Goal: Transaction & Acquisition: Purchase product/service

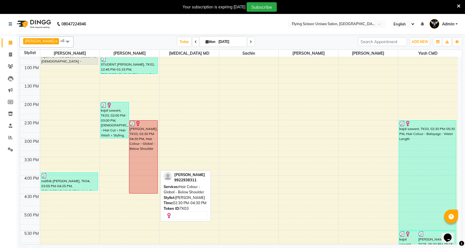
scroll to position [223, 0]
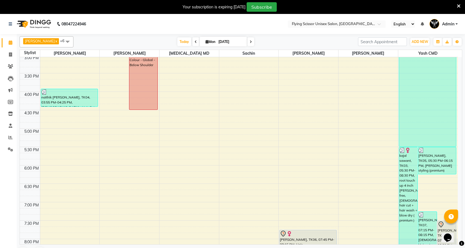
click at [105, 134] on div "9:00 AM 9:30 AM 10:00 AM 10:30 AM 11:00 AM 11:30 AM 12:00 PM 12:30 PM 1:00 PM 1…" at bounding box center [239, 73] width 438 height 479
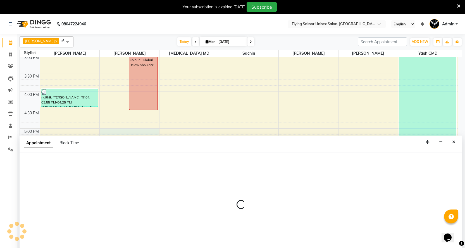
scroll to position [7, 0]
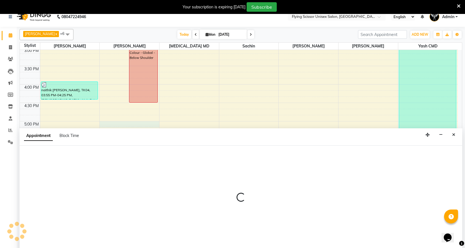
select select "18390"
select select "tentative"
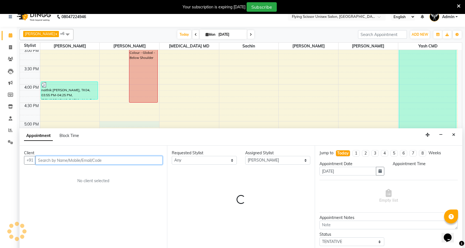
select select "1020"
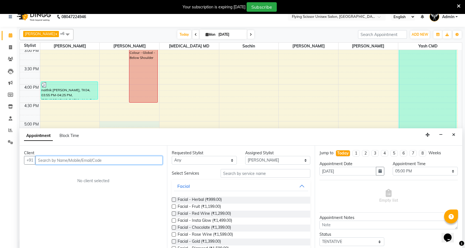
click at [93, 161] on input "text" at bounding box center [98, 160] width 127 height 9
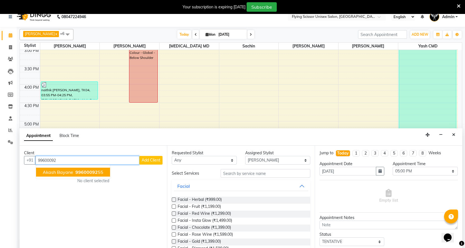
click at [100, 172] on ngb-highlight "99600092 55" at bounding box center [88, 172] width 29 height 6
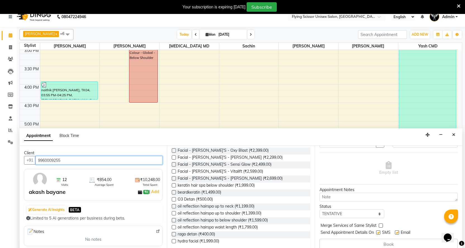
scroll to position [167, 0]
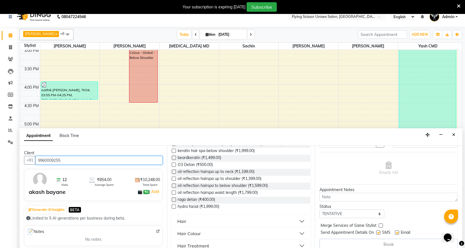
type input "9960009255"
click at [192, 219] on button "Hair" at bounding box center [241, 221] width 134 height 10
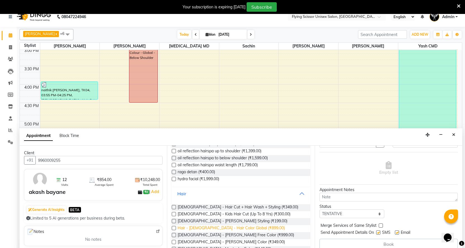
scroll to position [195, 0]
click at [174, 206] on label at bounding box center [174, 207] width 4 height 4
click at [174, 206] on input "checkbox" at bounding box center [174, 208] width 4 height 4
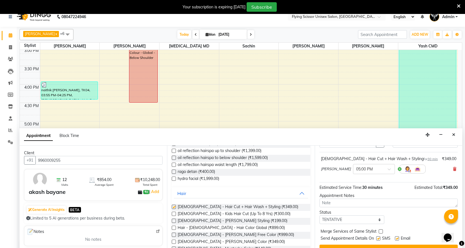
checkbox input "false"
click at [174, 221] on label at bounding box center [174, 221] width 4 height 4
click at [174, 221] on input "checkbox" at bounding box center [174, 222] width 4 height 4
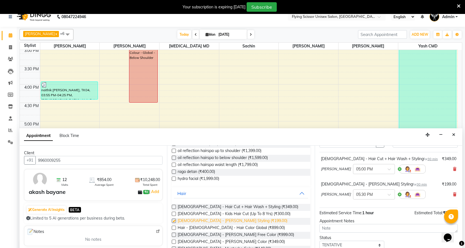
scroll to position [223, 0]
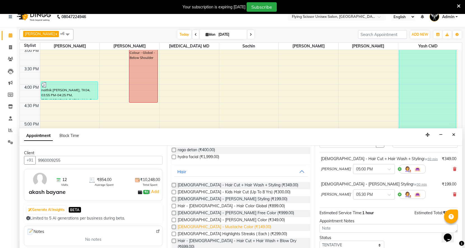
checkbox input "false"
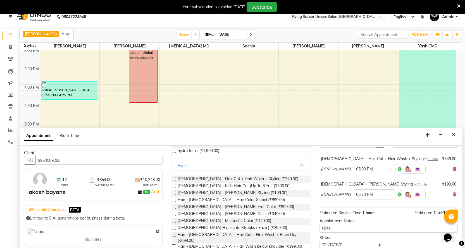
click at [173, 180] on label at bounding box center [174, 179] width 4 height 4
click at [173, 180] on input "checkbox" at bounding box center [174, 180] width 4 height 4
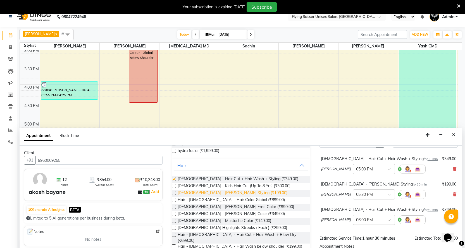
checkbox input "false"
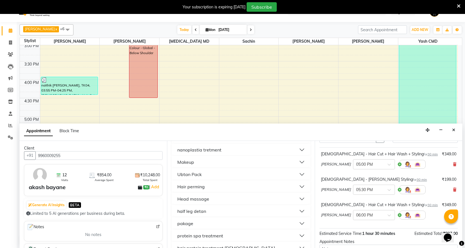
scroll to position [14, 0]
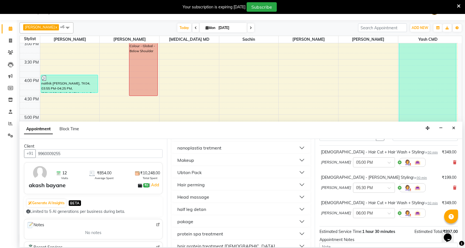
click at [220, 243] on div "hair protein treatment [DEMOGRAPHIC_DATA]" at bounding box center [226, 246] width 98 height 7
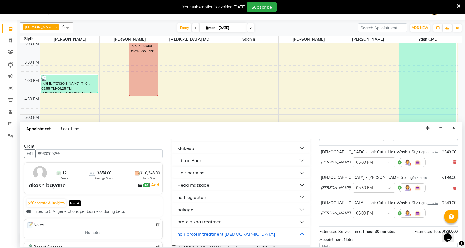
scroll to position [557, 0]
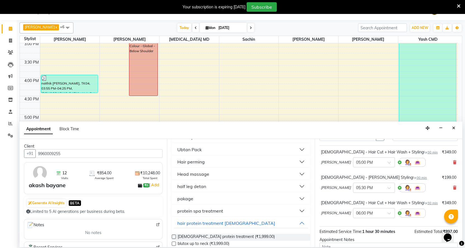
click at [173, 235] on label at bounding box center [174, 237] width 4 height 4
click at [173, 236] on input "checkbox" at bounding box center [174, 238] width 4 height 4
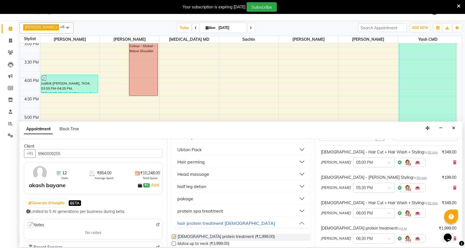
checkbox input "false"
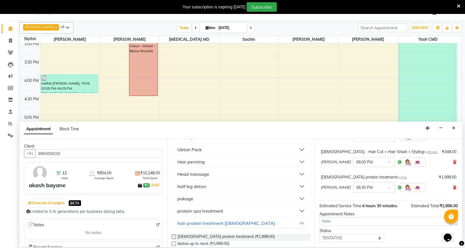
scroll to position [109, 0]
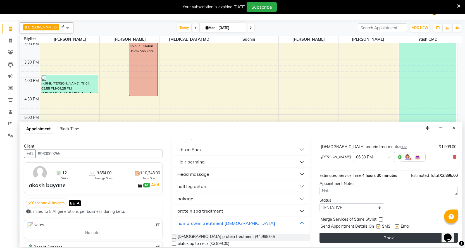
click at [351, 236] on button "Book" at bounding box center [388, 238] width 138 height 10
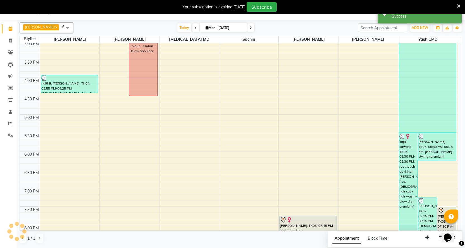
scroll to position [0, 0]
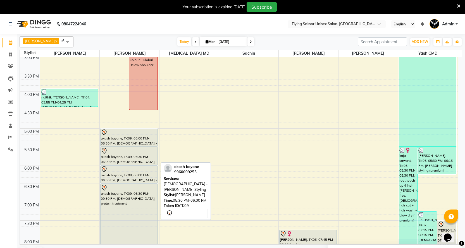
click at [126, 155] on div "akash bayane, TK09, 05:30 PM-06:00 PM, [DEMOGRAPHIC_DATA] - [PERSON_NAME] Styli…" at bounding box center [128, 156] width 57 height 18
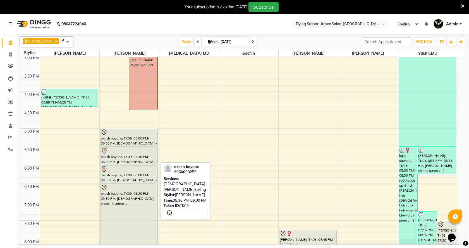
select select "7"
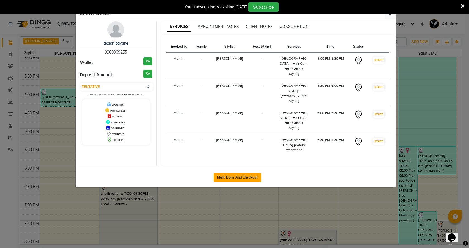
click at [220, 173] on button "Mark Done And Checkout" at bounding box center [237, 177] width 48 height 9
select select "service"
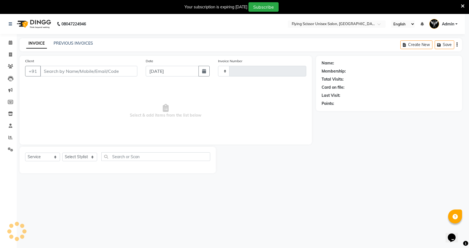
type input "1515"
select select "46"
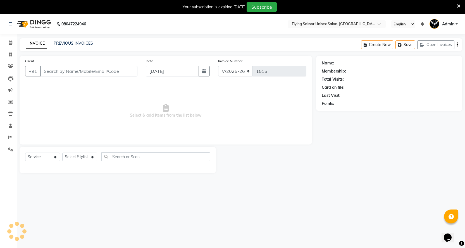
select select "membership"
type input "9960009255"
select select "18390"
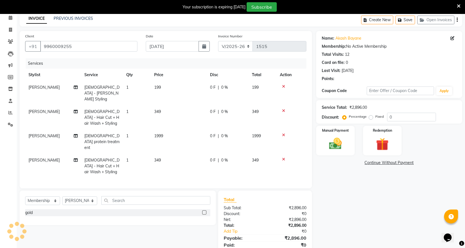
scroll to position [27, 0]
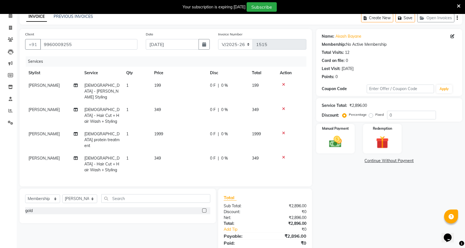
click at [167, 128] on td "1999" at bounding box center [179, 140] width 56 height 24
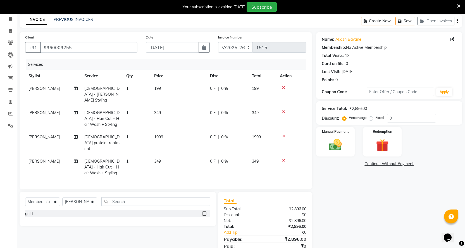
select select "18390"
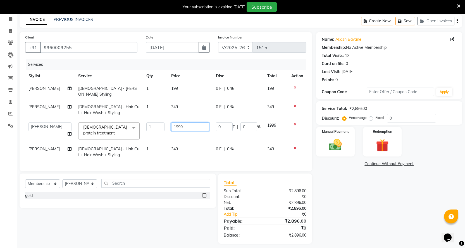
click at [188, 123] on input "1999" at bounding box center [190, 127] width 38 height 9
type input "1"
type input "3000"
click at [186, 130] on td "3000" at bounding box center [190, 131] width 45 height 24
select select "18390"
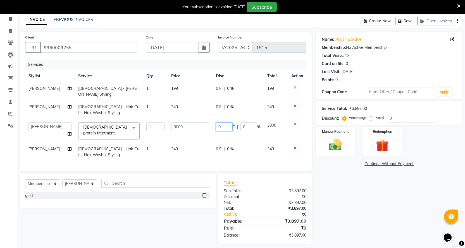
click at [225, 123] on input "0" at bounding box center [224, 127] width 17 height 9
type input "800"
click at [243, 130] on td "800 F | 0 %" at bounding box center [237, 131] width 51 height 24
select select "18390"
click at [186, 87] on td "199" at bounding box center [190, 91] width 45 height 18
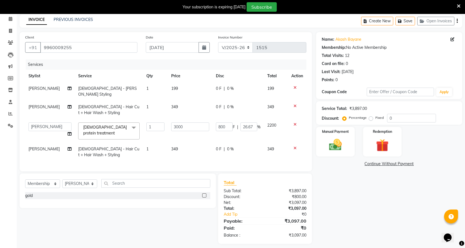
select select "18390"
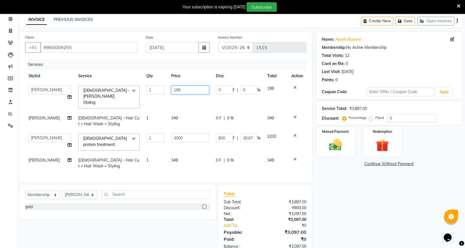
click at [190, 90] on input "199" at bounding box center [190, 90] width 38 height 9
click at [225, 130] on td "800 F | 26.67 %" at bounding box center [237, 142] width 51 height 24
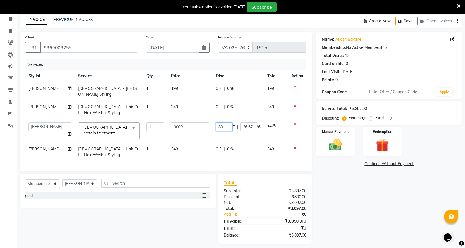
type input "8"
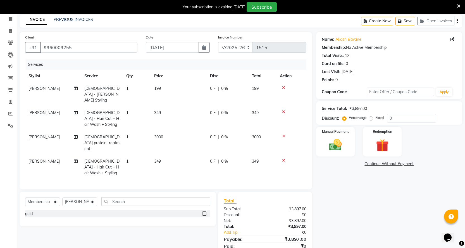
click at [257, 131] on tr "[PERSON_NAME] K [DEMOGRAPHIC_DATA] protein treatment 1 3000 0 F | 0 % 3000" at bounding box center [165, 143] width 281 height 24
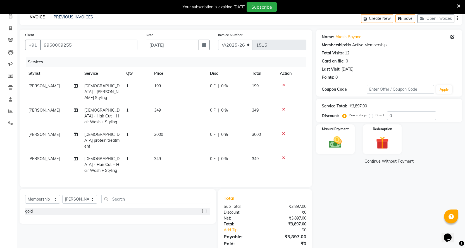
scroll to position [27, 0]
click at [172, 104] on td "349" at bounding box center [179, 116] width 56 height 24
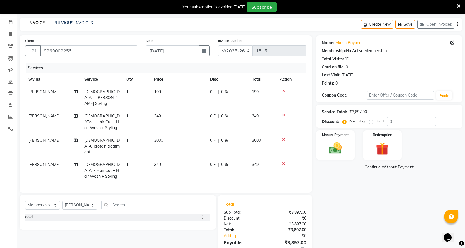
select select "18390"
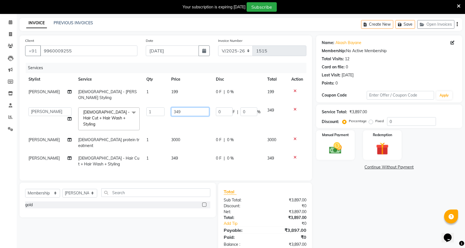
click at [188, 107] on input "349" at bounding box center [190, 111] width 38 height 9
type input "350"
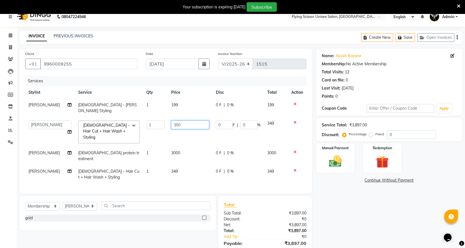
scroll to position [0, 0]
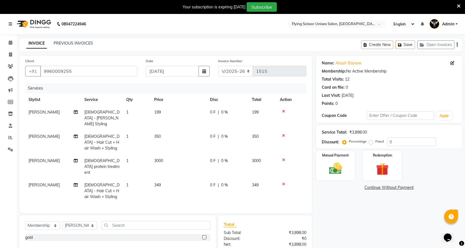
click at [185, 135] on td "350" at bounding box center [179, 142] width 56 height 24
select select "18390"
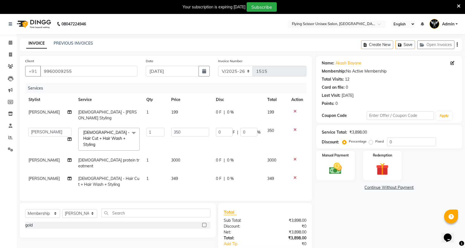
click at [181, 112] on td "199" at bounding box center [190, 115] width 45 height 18
select select "18390"
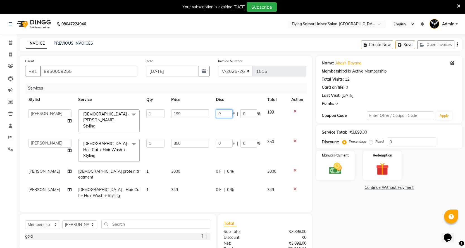
click at [229, 114] on input "0" at bounding box center [224, 113] width 17 height 9
type input "49"
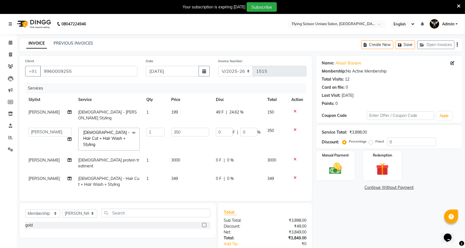
click at [220, 121] on tbody "[PERSON_NAME] [DEMOGRAPHIC_DATA] - [PERSON_NAME] Styling 1 199 49 F | 24.62 % 1…" at bounding box center [165, 148] width 281 height 85
click at [178, 172] on td "349" at bounding box center [190, 181] width 45 height 18
select select "18390"
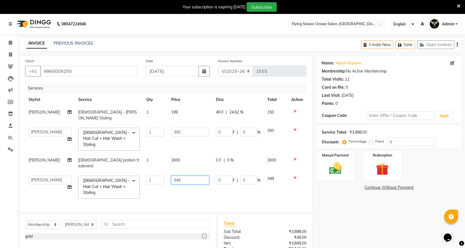
click at [182, 176] on input "349" at bounding box center [190, 180] width 38 height 9
type input "350"
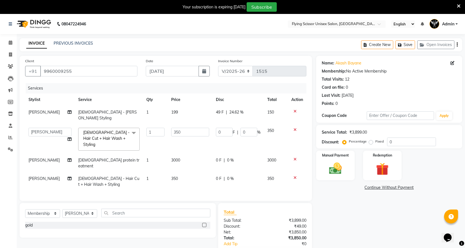
click at [189, 178] on div "Services Stylist Service Qty Price Disc Total Action [PERSON_NAME] [DEMOGRAPHIC…" at bounding box center [165, 139] width 281 height 112
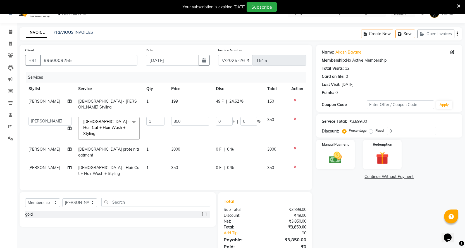
scroll to position [20, 0]
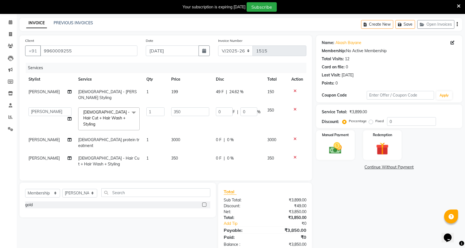
click at [221, 137] on div "0 F | 0 %" at bounding box center [238, 140] width 45 height 6
select select "18390"
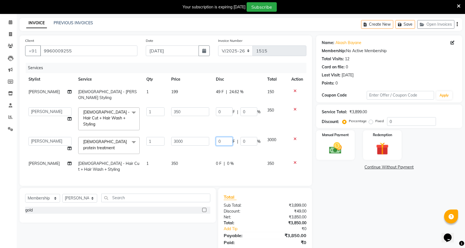
click at [223, 137] on input "0" at bounding box center [224, 141] width 17 height 9
type input "850"
click at [222, 137] on tbody "[PERSON_NAME] [DEMOGRAPHIC_DATA] - [PERSON_NAME] Styling 1 199 49 F | 24.62 % 1…" at bounding box center [165, 131] width 281 height 90
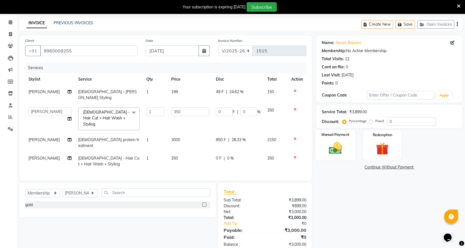
click at [332, 146] on img at bounding box center [334, 148] width 21 height 15
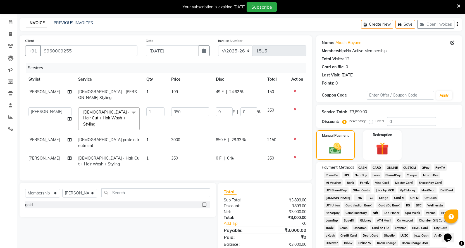
click at [390, 167] on span "ONLINE" at bounding box center [392, 167] width 15 height 6
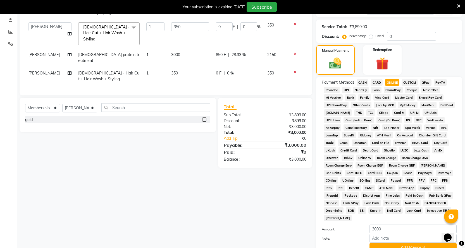
scroll to position [145, 0]
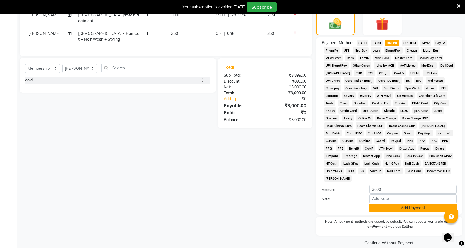
click at [392, 204] on button "Add Payment" at bounding box center [412, 208] width 87 height 9
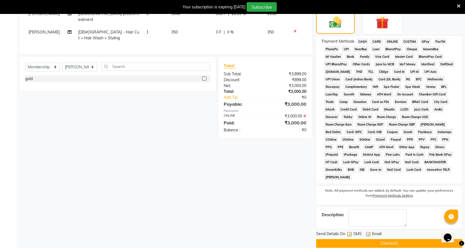
scroll to position [147, 0]
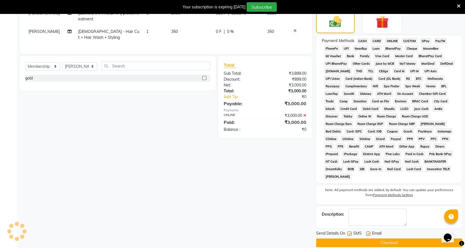
click at [392, 239] on button "Checkout" at bounding box center [389, 243] width 146 height 9
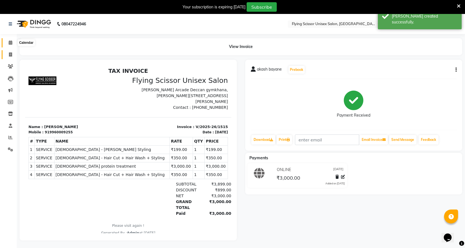
click at [10, 43] on icon at bounding box center [11, 42] width 4 height 4
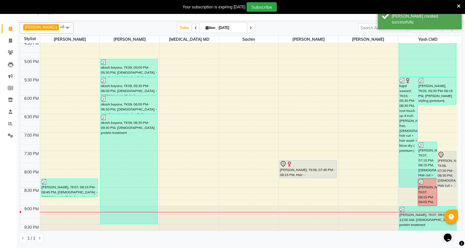
scroll to position [291, 0]
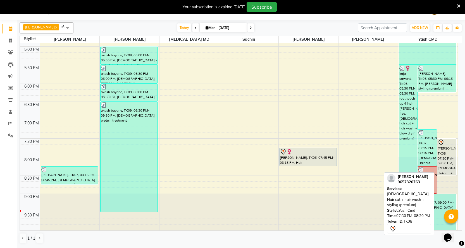
click at [447, 155] on div "[PERSON_NAME], TK08, 07:30 PM-08:30 PM, [DEMOGRAPHIC_DATA] Hair cut + hair wash…" at bounding box center [446, 157] width 19 height 36
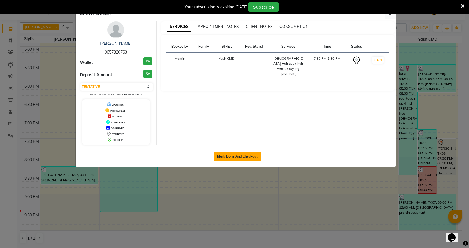
click at [226, 155] on button "Mark Done And Checkout" at bounding box center [237, 156] width 48 height 9
select select "3"
select select "46"
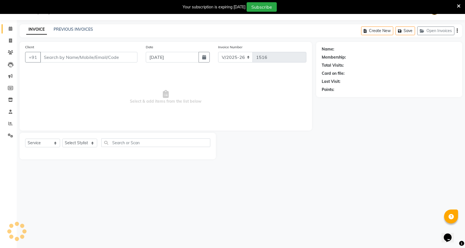
select select "membership"
select select "18390"
type input "9657320763"
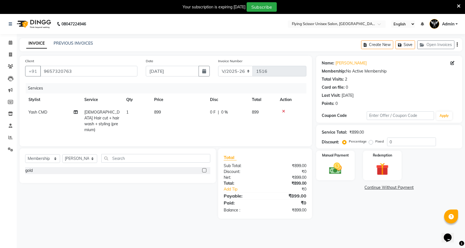
click at [100, 121] on td "[DEMOGRAPHIC_DATA] Hair cut + hair wash + styling (premium)" at bounding box center [102, 121] width 42 height 30
select select "1679"
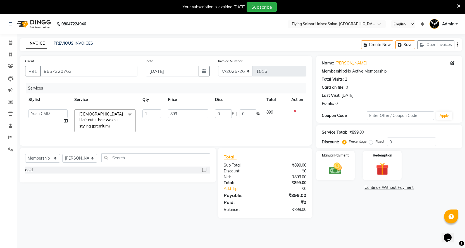
click at [127, 115] on span at bounding box center [129, 114] width 11 height 11
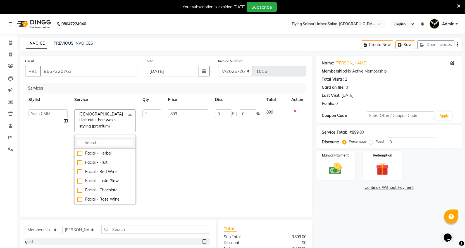
click at [105, 140] on input "multiselect-search" at bounding box center [104, 143] width 55 height 6
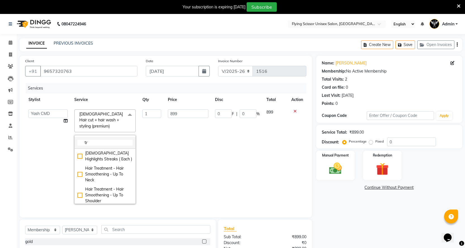
type input "t"
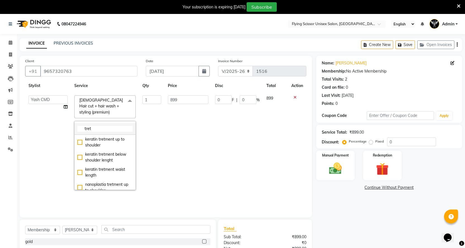
click at [99, 126] on input "tret" at bounding box center [104, 129] width 55 height 6
type input "t"
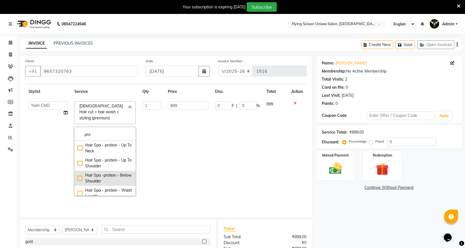
scroll to position [24, 0]
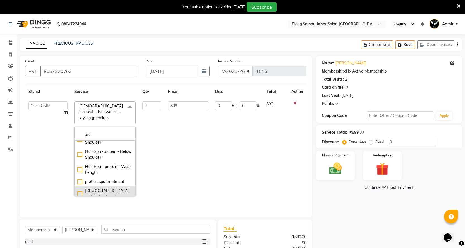
type input "pro"
click at [77, 188] on div "[DEMOGRAPHIC_DATA] protein treatment" at bounding box center [104, 194] width 55 height 12
type input "1999"
checkbox input "true"
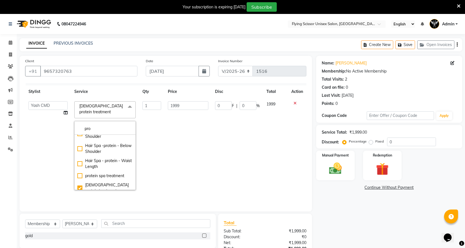
click at [183, 167] on td "1999" at bounding box center [187, 145] width 47 height 95
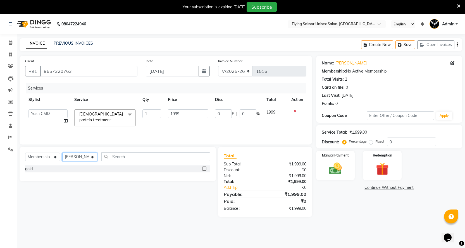
click at [84, 157] on select "Select Stylist Abhi B [PERSON_NAME] J [PERSON_NAME][MEDICAL_DATA] MD [PERSON_NA…" at bounding box center [79, 157] width 35 height 9
select select "1679"
click at [62, 153] on select "Select Stylist Abhi B [PERSON_NAME] J [PERSON_NAME][MEDICAL_DATA] MD [PERSON_NA…" at bounding box center [79, 157] width 35 height 9
click at [159, 157] on input "text" at bounding box center [155, 156] width 109 height 9
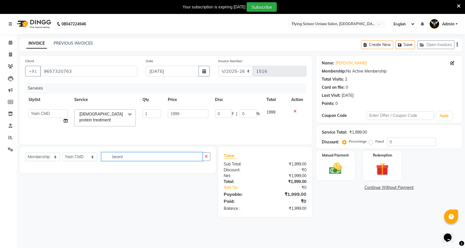
type input "beard"
click at [47, 157] on select "Select Service Product Membership Package Voucher Prepaid Gift Card" at bounding box center [42, 157] width 35 height 9
select select "service"
click at [25, 153] on select "Select Service Product Membership Package Voucher Prepaid Gift Card" at bounding box center [42, 157] width 35 height 9
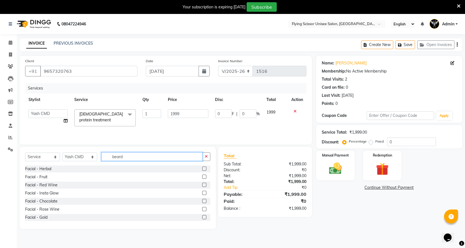
click at [135, 157] on input "beard" at bounding box center [151, 156] width 101 height 9
type input "bea"
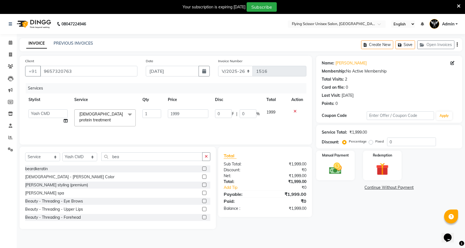
click at [202, 187] on div at bounding box center [204, 186] width 4 height 6
click at [202, 185] on label at bounding box center [204, 185] width 4 height 4
click at [202, 185] on input "checkbox" at bounding box center [204, 185] width 4 height 4
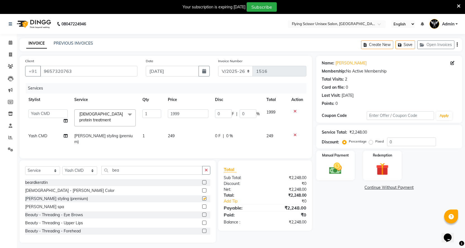
checkbox input "false"
click at [207, 141] on div "Services Stylist Service Qty Price Disc Total Action Abhi B Ashish J [PERSON_NA…" at bounding box center [165, 117] width 281 height 69
click at [218, 134] on span "0 F" at bounding box center [218, 136] width 6 height 6
select select "1679"
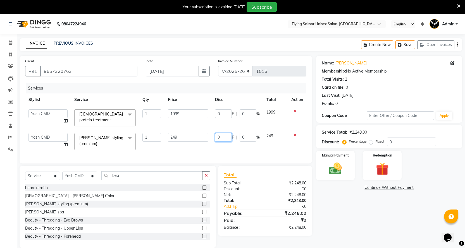
click at [222, 135] on input "0" at bounding box center [223, 137] width 17 height 9
type input "50"
click at [229, 152] on div "Client [PHONE_NUMBER] Date [DATE] Invoice Number V/2025 V/[PHONE_NUMBER] Servic…" at bounding box center [166, 110] width 292 height 108
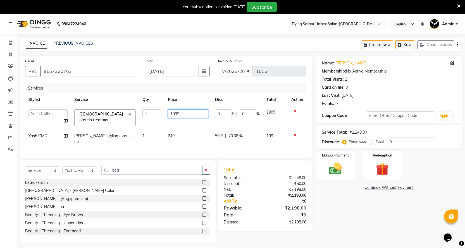
click at [187, 111] on input "1999" at bounding box center [188, 113] width 40 height 9
type input "1"
type input "2499"
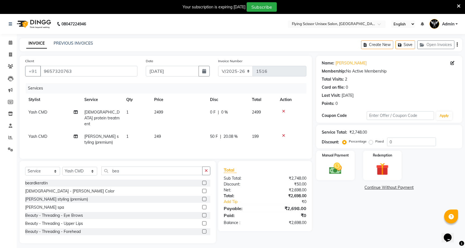
click at [218, 114] on span "|" at bounding box center [218, 112] width 1 height 6
select select "1679"
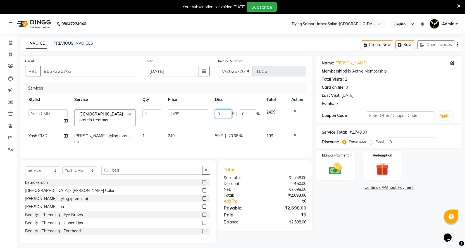
click at [220, 114] on input "0" at bounding box center [223, 113] width 17 height 9
type input "499"
click at [268, 124] on td "2499" at bounding box center [275, 118] width 25 height 24
select select "1679"
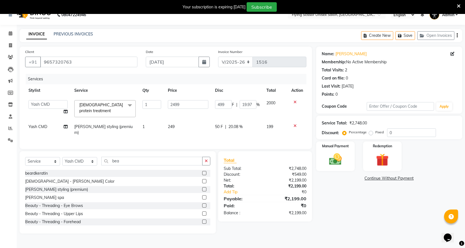
scroll to position [14, 0]
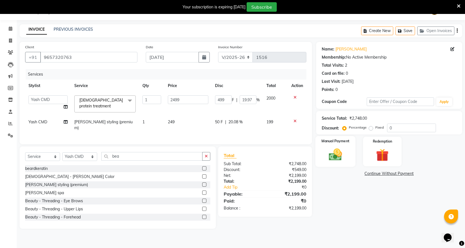
click at [333, 157] on img at bounding box center [334, 154] width 21 height 15
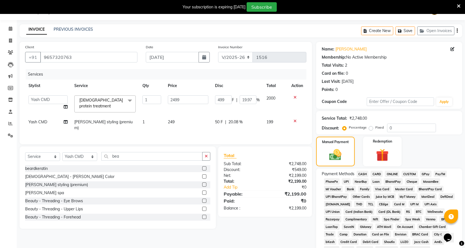
click at [332, 182] on span "PhonePe" at bounding box center [332, 181] width 16 height 6
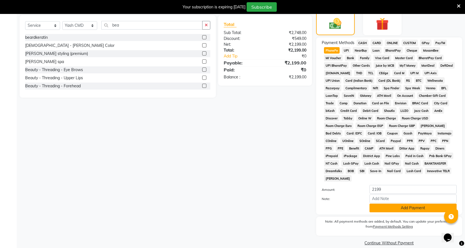
click at [393, 204] on button "Add Payment" at bounding box center [412, 208] width 87 height 9
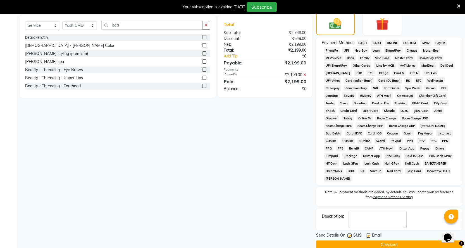
scroll to position [147, 0]
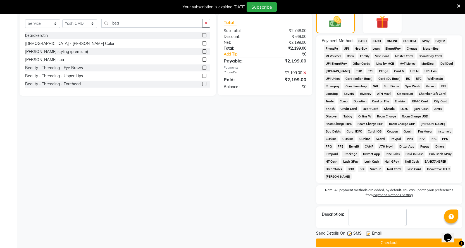
drag, startPoint x: 383, startPoint y: 237, endPoint x: 384, endPoint y: 242, distance: 5.1
click at [384, 239] on button "Checkout" at bounding box center [389, 243] width 146 height 9
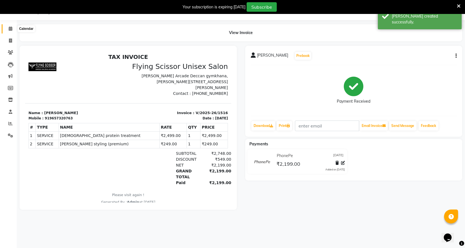
click at [9, 27] on icon at bounding box center [11, 29] width 4 height 4
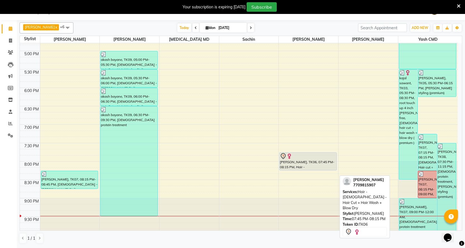
scroll to position [291, 0]
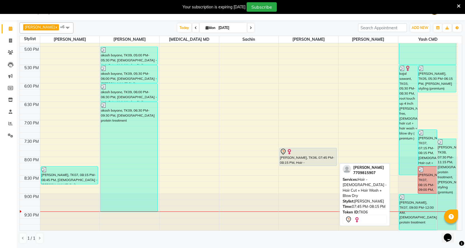
click at [295, 158] on div "[PERSON_NAME], TK06, 07:45 PM-08:15 PM, Hair - [DEMOGRAPHIC_DATA] - Hair Cut + …" at bounding box center [307, 157] width 57 height 18
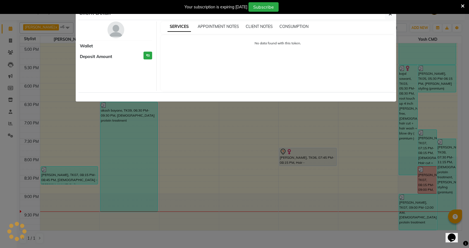
select select "7"
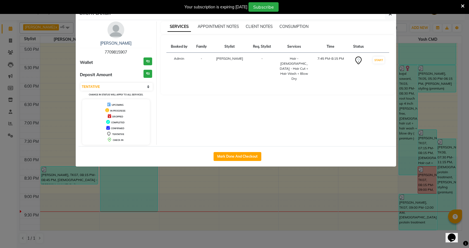
click at [52, 19] on ngb-modal-window "Client Detail [PERSON_NAME] 7709815907 Wallet ₹0 Deposit Amount ₹0 Select IN SE…" at bounding box center [234, 124] width 469 height 248
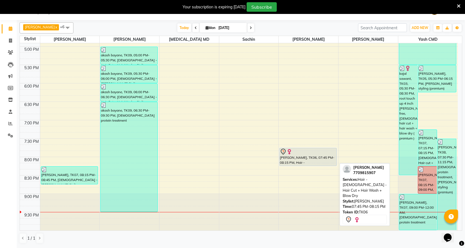
click at [310, 157] on div "[PERSON_NAME], TK06, 07:45 PM-08:15 PM, Hair - [DEMOGRAPHIC_DATA] - Hair Cut + …" at bounding box center [307, 157] width 57 height 18
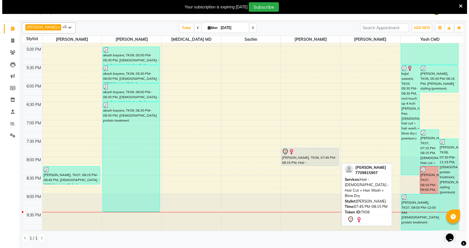
select select "7"
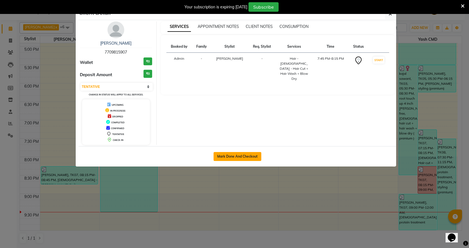
click at [234, 155] on button "Mark Done And Checkout" at bounding box center [237, 156] width 48 height 9
select select "service"
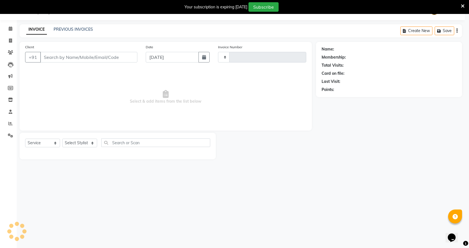
type input "1517"
select select "3"
select select "46"
select select "membership"
type input "7709815907"
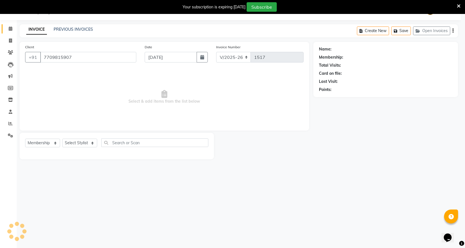
select select "18390"
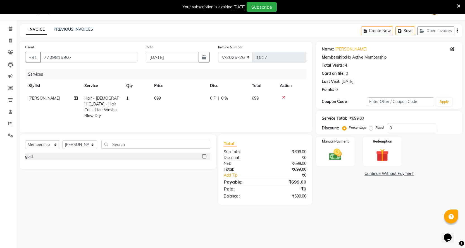
click at [165, 99] on td "699" at bounding box center [179, 107] width 56 height 30
select select "70618"
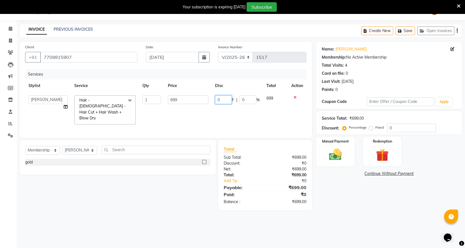
click at [222, 100] on input "0" at bounding box center [223, 99] width 17 height 9
type input "699"
click at [345, 208] on main "INVOICE PREVIOUS INVOICES Create New Save Open Invoices Client [PHONE_NUMBER] D…" at bounding box center [241, 121] width 448 height 195
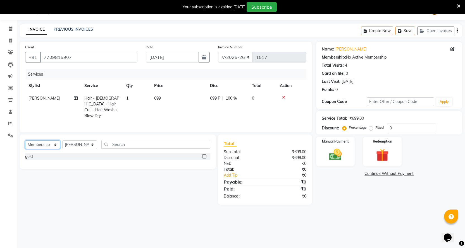
click at [53, 144] on select "Select Service Product Membership Package Voucher Prepaid Gift Card" at bounding box center [42, 144] width 35 height 9
select select "service"
click at [25, 140] on select "Select Service Product Membership Package Voucher Prepaid Gift Card" at bounding box center [42, 144] width 35 height 9
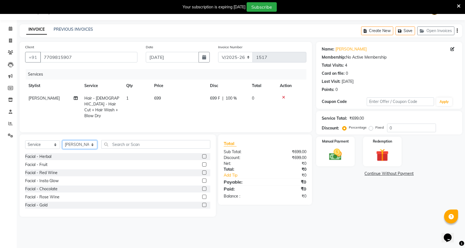
click at [92, 145] on select "Select Stylist Abhi B [PERSON_NAME] J [PERSON_NAME][MEDICAL_DATA] MD [PERSON_NA…" at bounding box center [79, 144] width 35 height 9
select select "70618"
click at [62, 140] on select "Select Stylist Abhi B [PERSON_NAME] J [PERSON_NAME][MEDICAL_DATA] MD [PERSON_NA…" at bounding box center [79, 144] width 35 height 9
click at [123, 144] on input "text" at bounding box center [155, 144] width 109 height 9
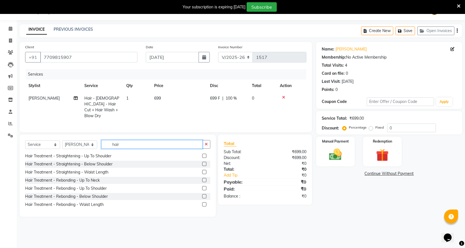
scroll to position [349, 0]
click at [124, 143] on input "hair" at bounding box center [151, 144] width 101 height 9
type input "h"
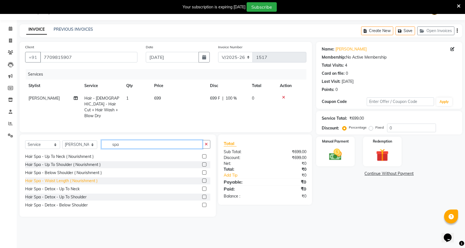
scroll to position [28, 0]
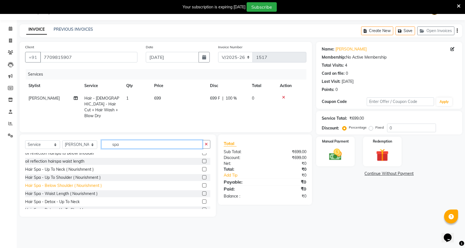
type input "spa"
click at [81, 183] on div "Hair Spa - Below Shoulder ( Nourishment )" at bounding box center [63, 186] width 76 height 6
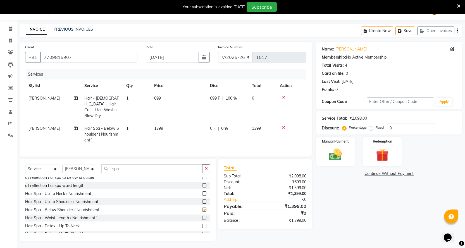
checkbox input "false"
click at [170, 124] on td "1399" at bounding box center [179, 134] width 56 height 24
select select "70618"
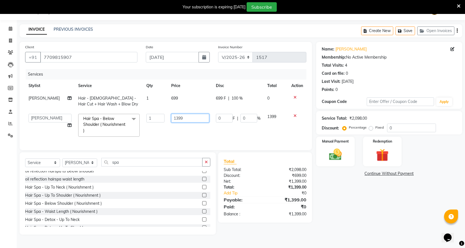
drag, startPoint x: 193, startPoint y: 118, endPoint x: 86, endPoint y: 129, distance: 108.0
click at [86, 129] on tr "Abhi B [PERSON_NAME] J [PERSON_NAME] [MEDICAL_DATA] MD [PERSON_NAME] L sachin […" at bounding box center [165, 126] width 281 height 30
type input "1500"
drag, startPoint x: 360, startPoint y: 230, endPoint x: 359, endPoint y: 226, distance: 3.7
click at [360, 230] on div "Name: [PERSON_NAME] Membership: No Active Membership Total Visits: 4 Card on fi…" at bounding box center [391, 138] width 150 height 193
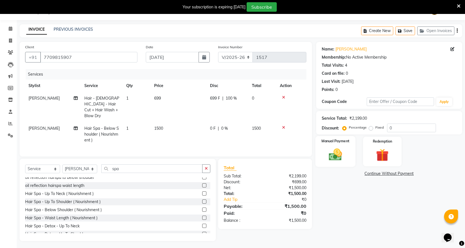
click at [335, 151] on img at bounding box center [334, 154] width 21 height 15
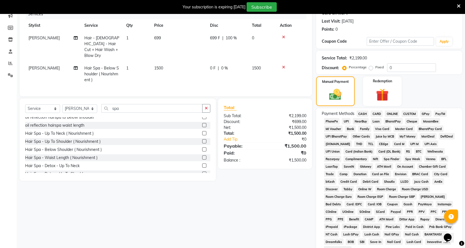
scroll to position [116, 0]
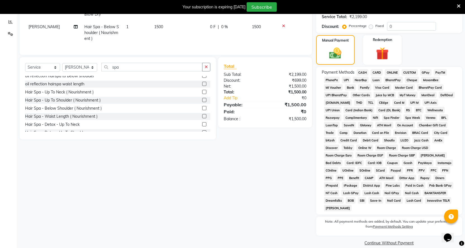
click at [388, 71] on span "ONLINE" at bounding box center [392, 72] width 15 height 6
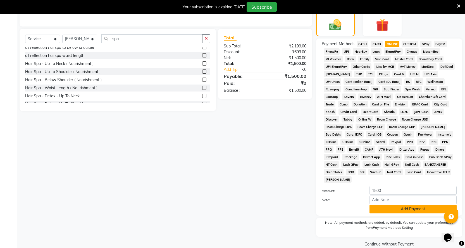
scroll to position [145, 0]
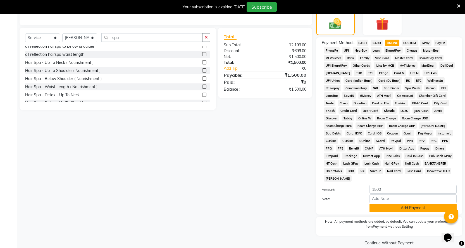
click at [404, 204] on button "Add Payment" at bounding box center [412, 208] width 87 height 9
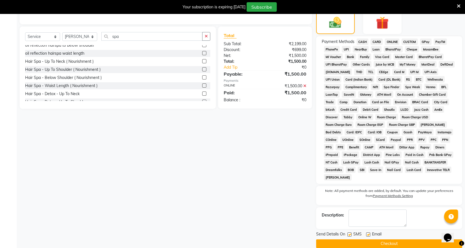
scroll to position [147, 0]
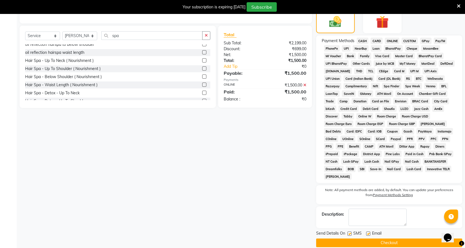
click at [384, 239] on button "Checkout" at bounding box center [389, 243] width 146 height 9
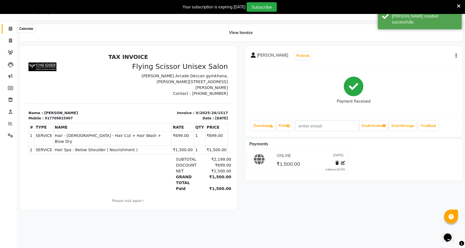
click at [11, 27] on icon at bounding box center [11, 29] width 4 height 4
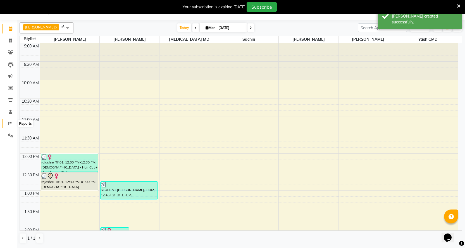
click at [11, 122] on icon at bounding box center [10, 123] width 4 height 4
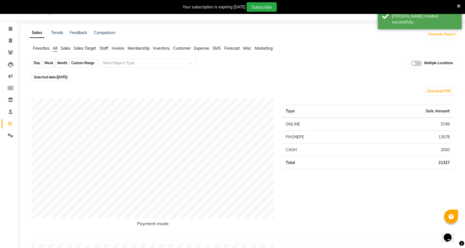
click at [33, 61] on div "Day" at bounding box center [36, 63] width 9 height 8
select select "9"
select select "2025"
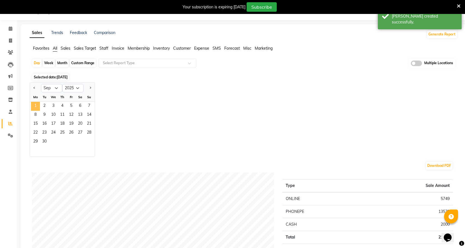
click at [36, 109] on span "1" at bounding box center [35, 106] width 9 height 9
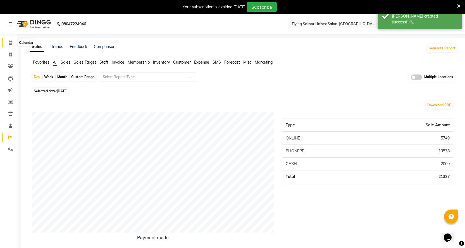
click at [8, 41] on span at bounding box center [11, 43] width 10 height 6
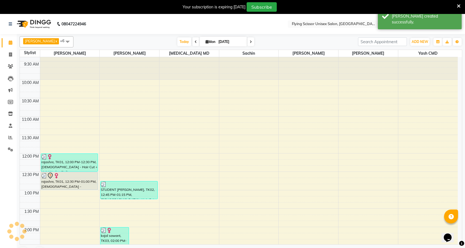
scroll to position [28, 0]
